Goal: Information Seeking & Learning: Check status

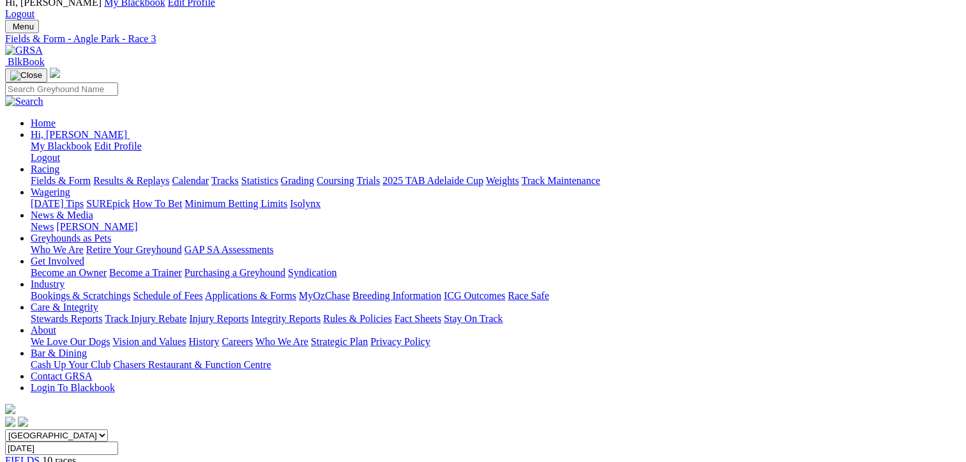
scroll to position [128, 0]
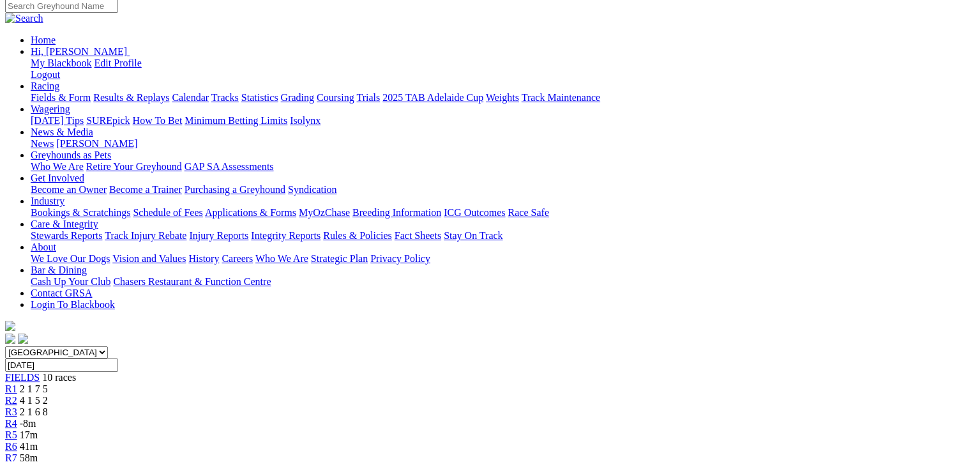
click at [17, 395] on span "R2" at bounding box center [11, 400] width 12 height 11
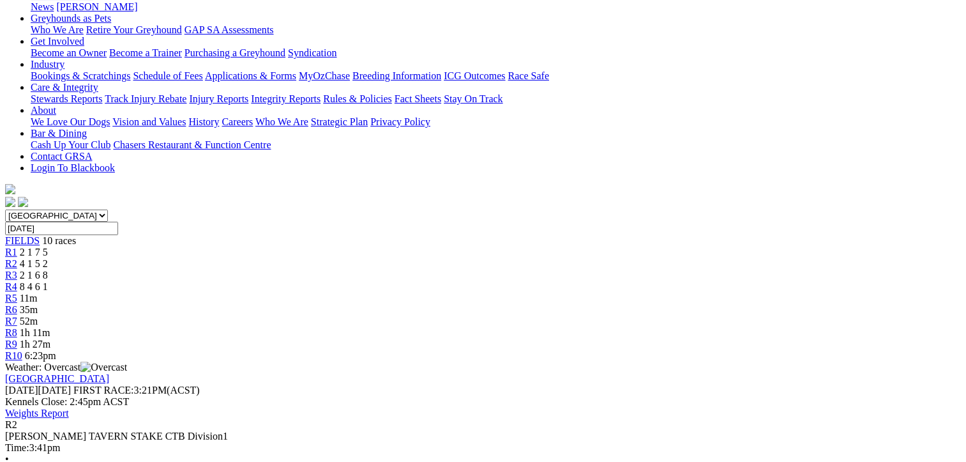
scroll to position [128, 0]
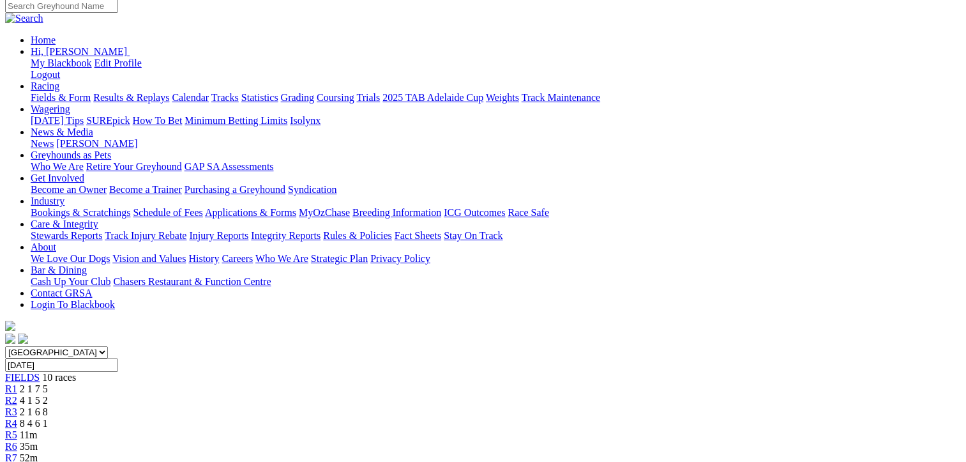
click at [348, 406] on div "R3 2 1 6 8" at bounding box center [483, 411] width 956 height 11
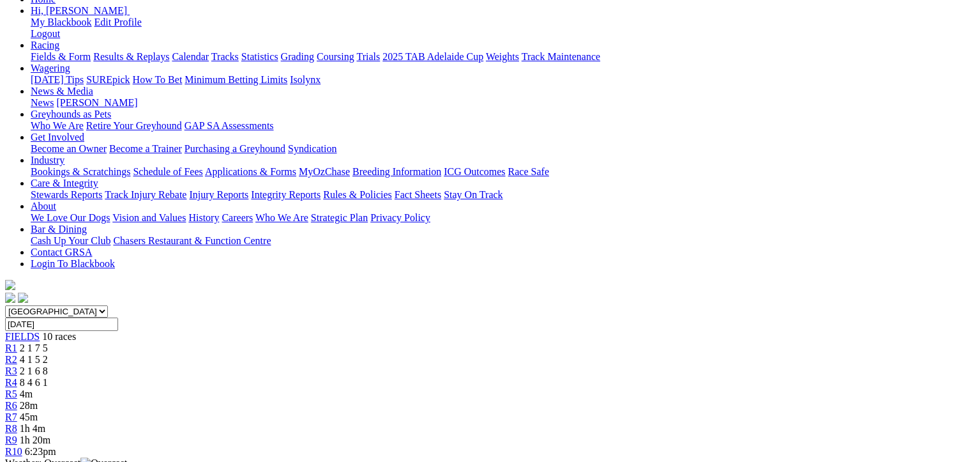
scroll to position [192, 0]
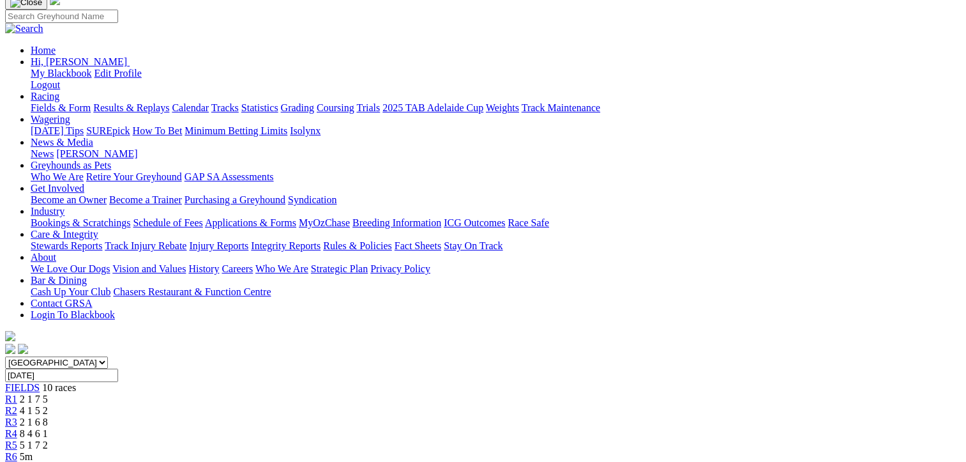
scroll to position [128, 0]
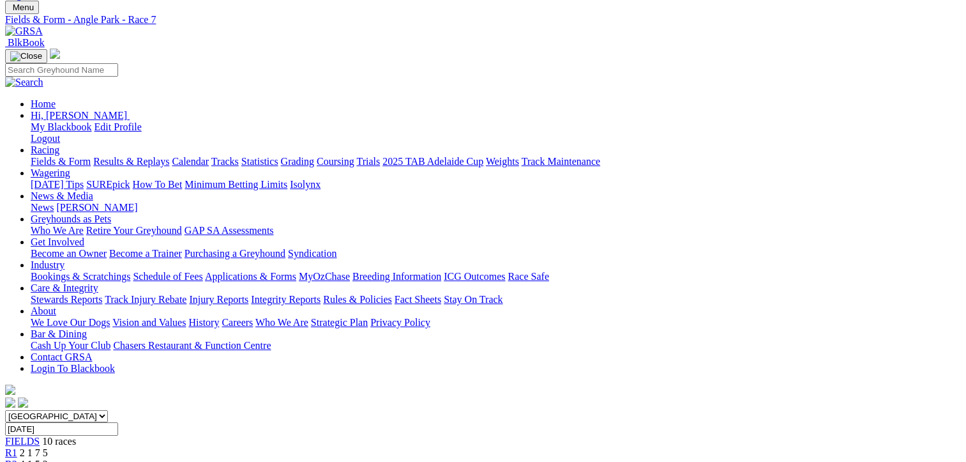
scroll to position [64, 0]
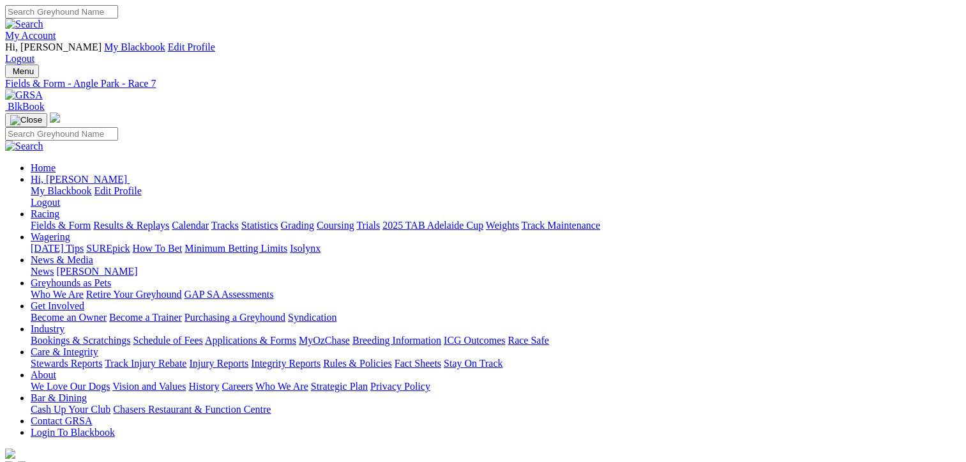
scroll to position [31, 0]
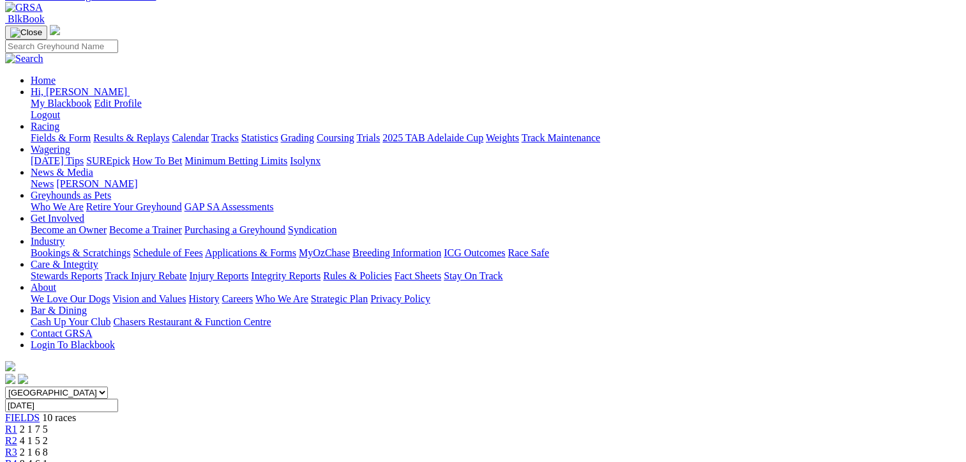
scroll to position [128, 0]
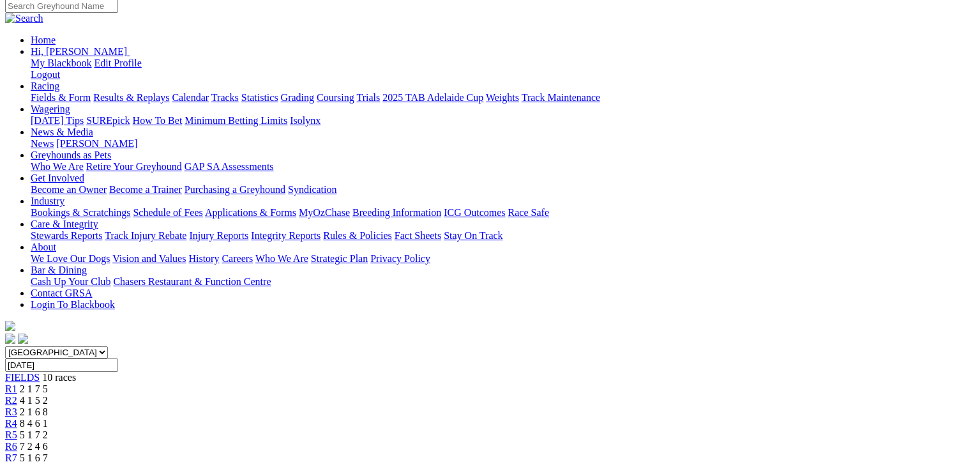
click at [350, 406] on div "R3 2 1 6 8" at bounding box center [483, 411] width 956 height 11
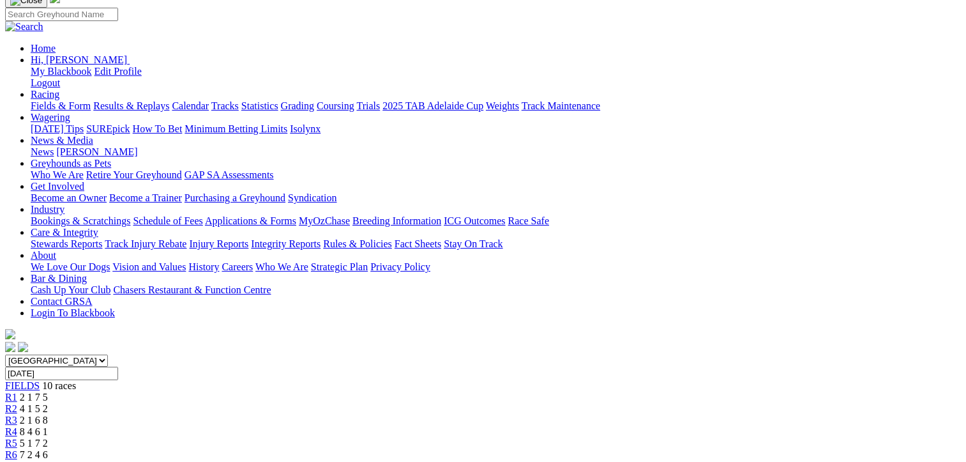
scroll to position [256, 0]
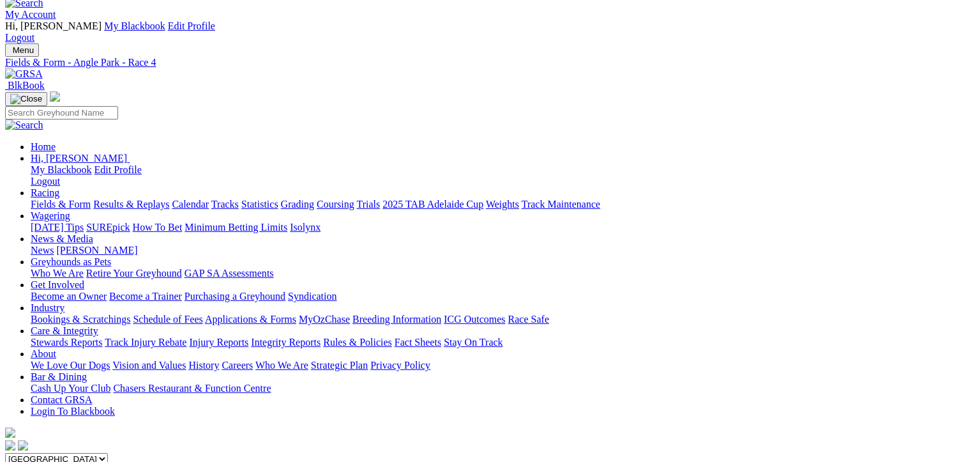
scroll to position [0, 0]
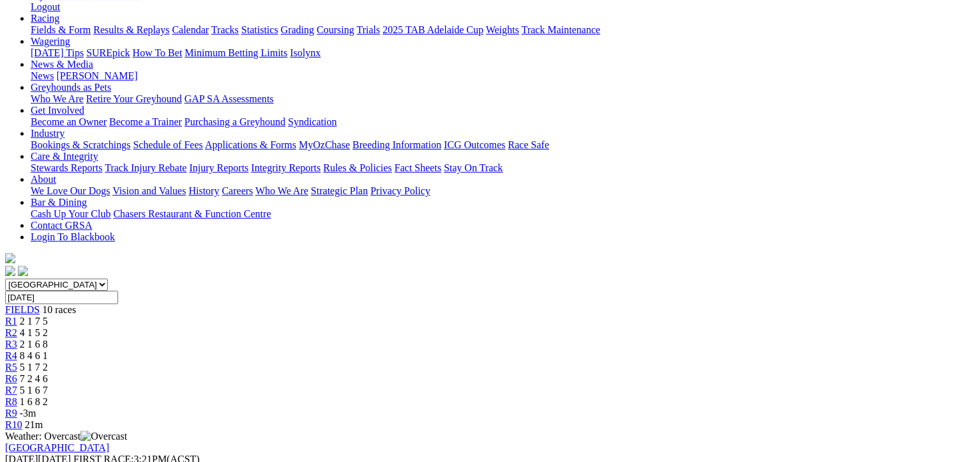
scroll to position [192, 0]
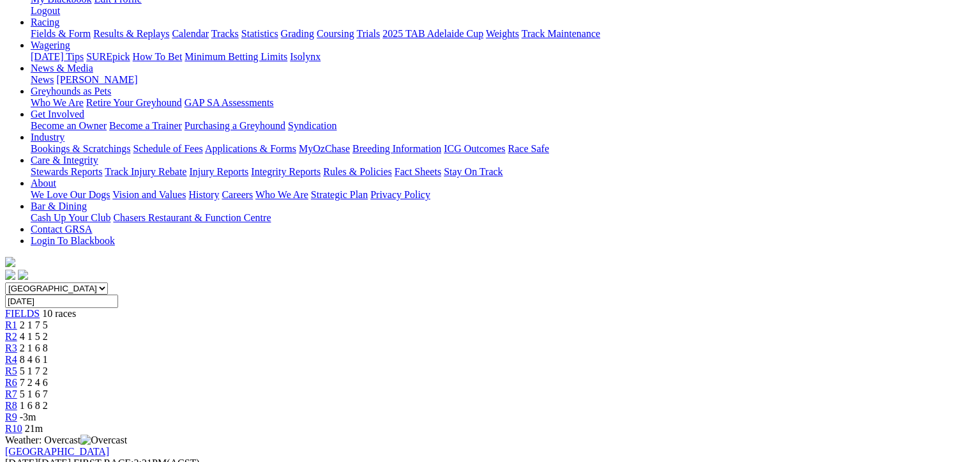
click at [710, 400] on div "R8 1 6 8 2" at bounding box center [483, 405] width 956 height 11
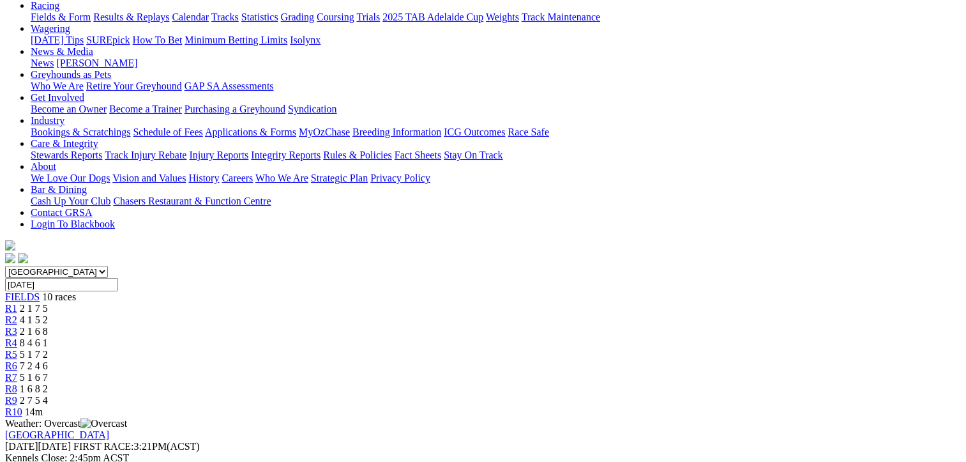
scroll to position [128, 0]
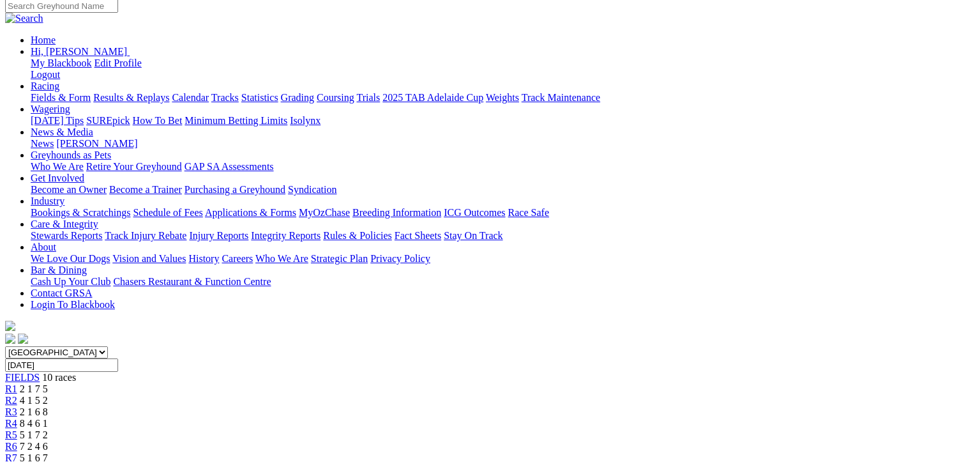
click at [705, 461] on div "R8 1 6 8 2" at bounding box center [483, 469] width 956 height 11
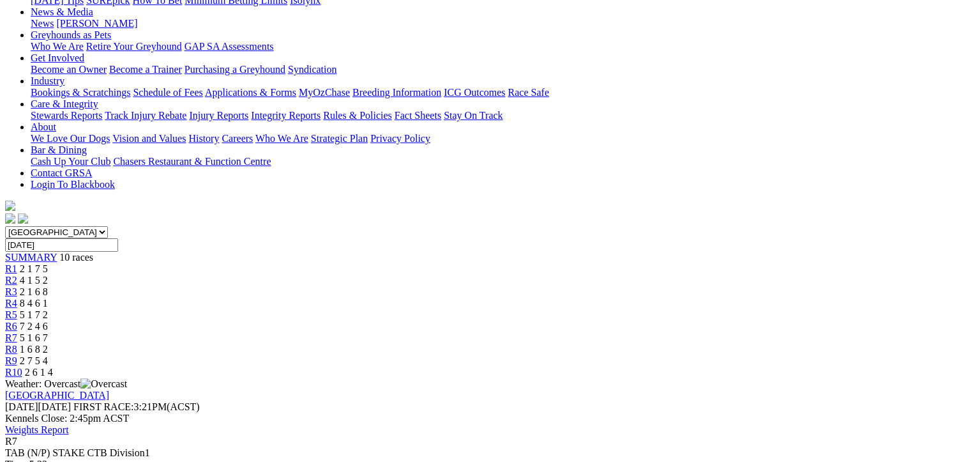
scroll to position [256, 0]
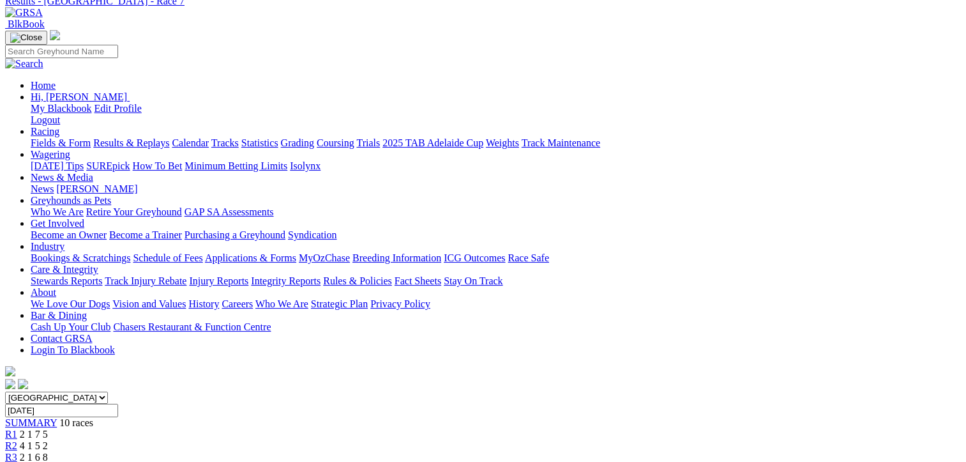
scroll to position [0, 0]
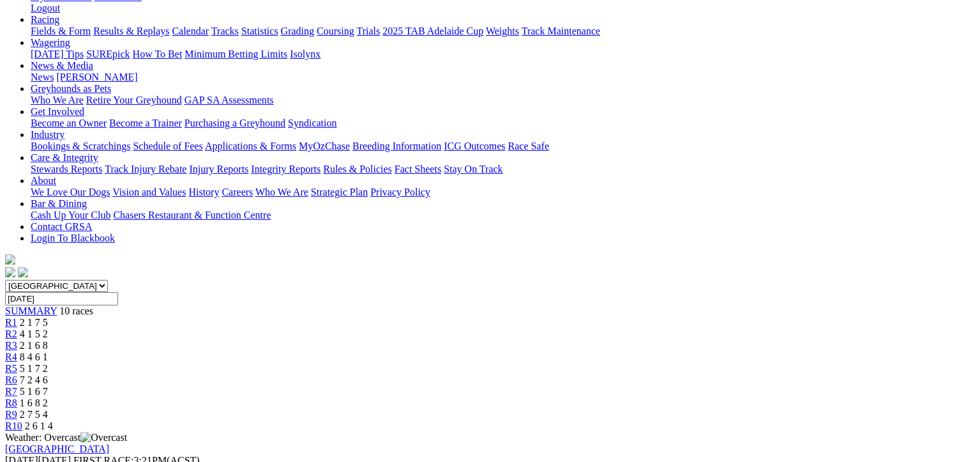
scroll to position [192, 0]
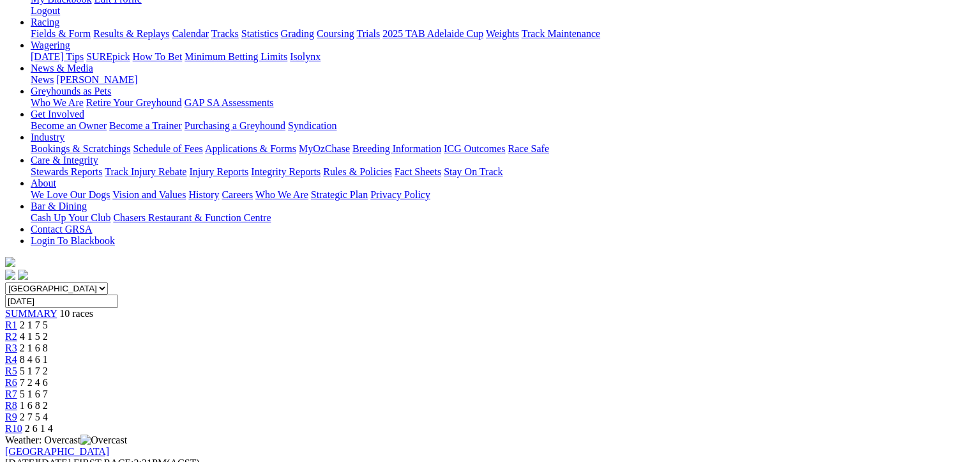
click at [53, 423] on span "2 6 1 4" at bounding box center [39, 428] width 28 height 11
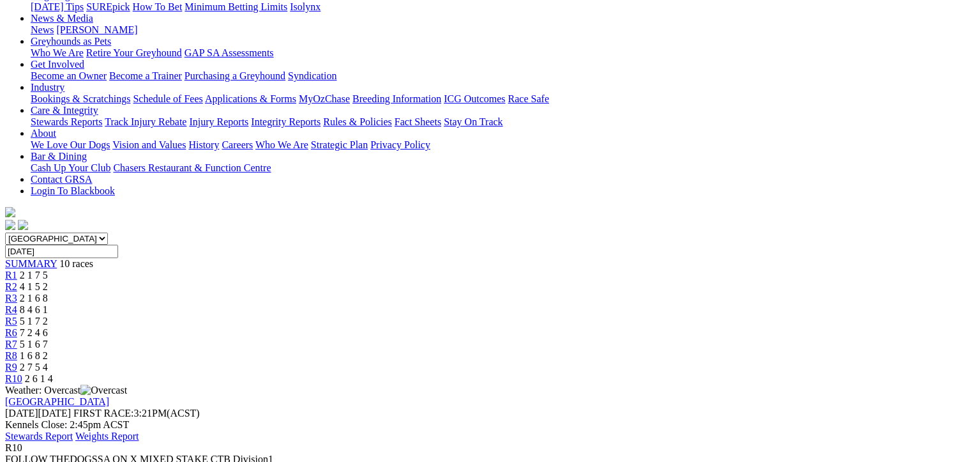
scroll to position [256, 0]
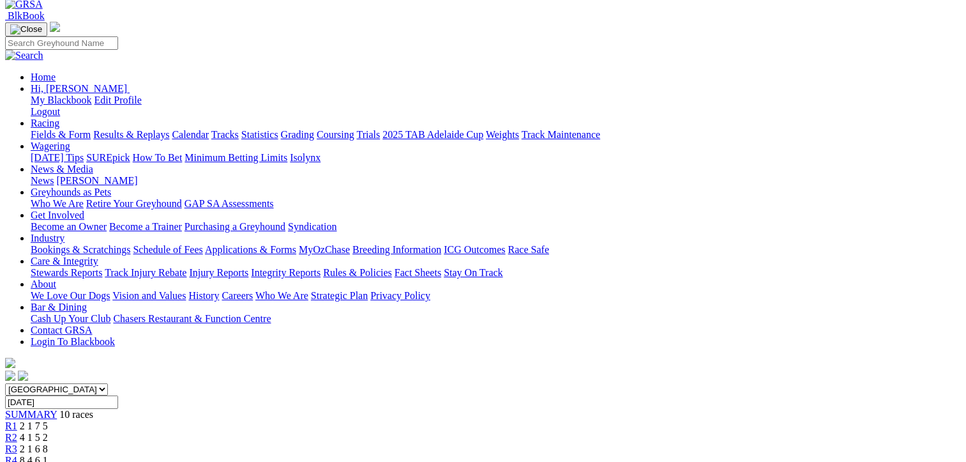
scroll to position [128, 0]
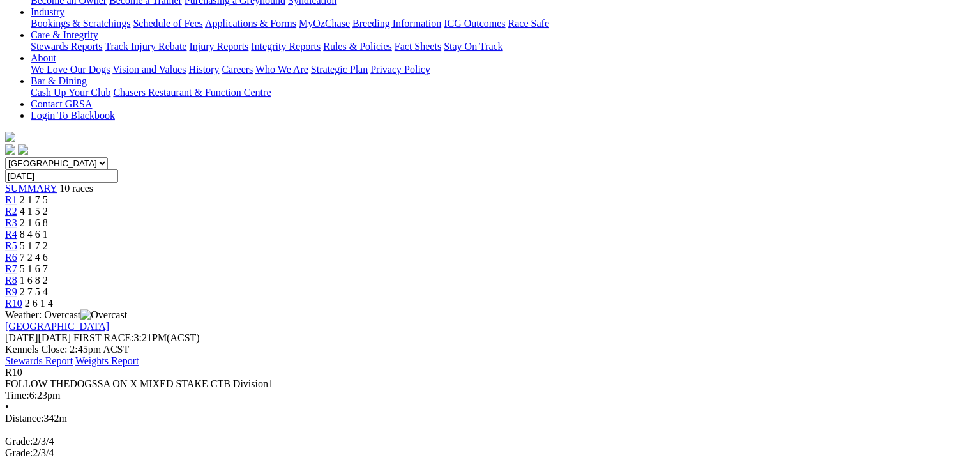
scroll to position [319, 0]
